Goal: Transaction & Acquisition: Purchase product/service

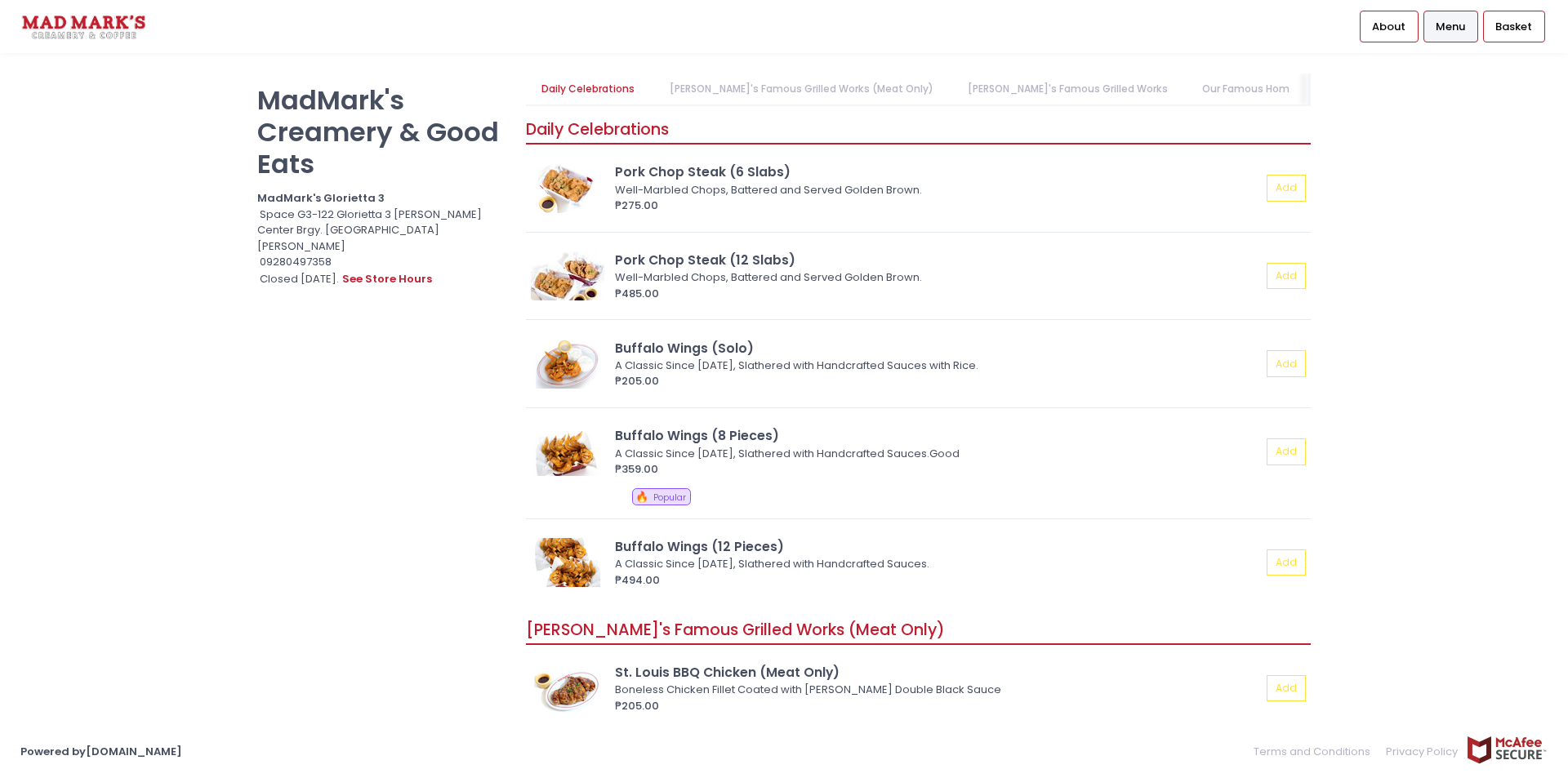
click at [744, 99] on link "[PERSON_NAME]'s Famous Grilled Works (Meat Only)" at bounding box center [801, 89] width 295 height 31
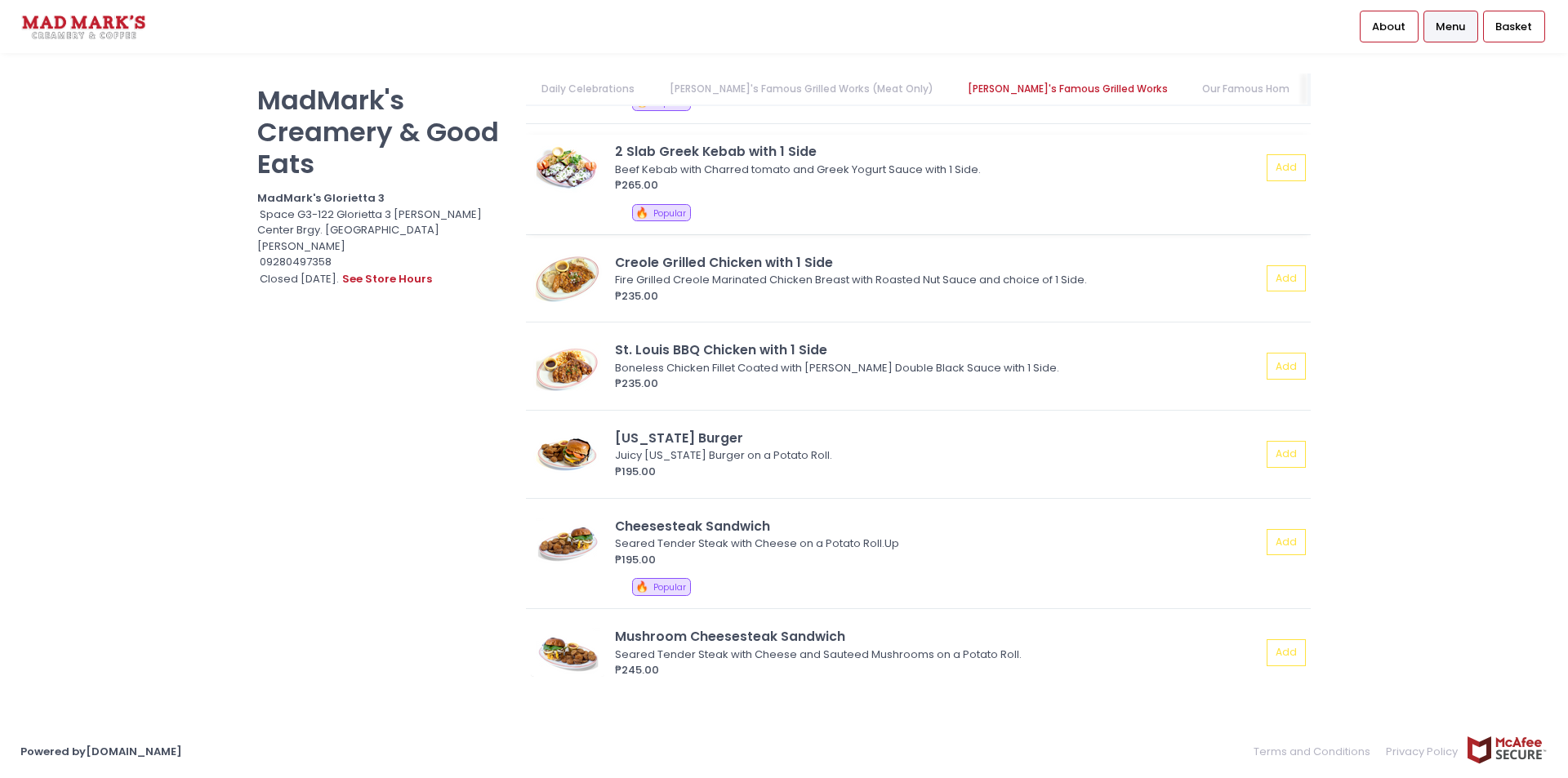
scroll to position [0, 129]
